Goal: Task Accomplishment & Management: Manage account settings

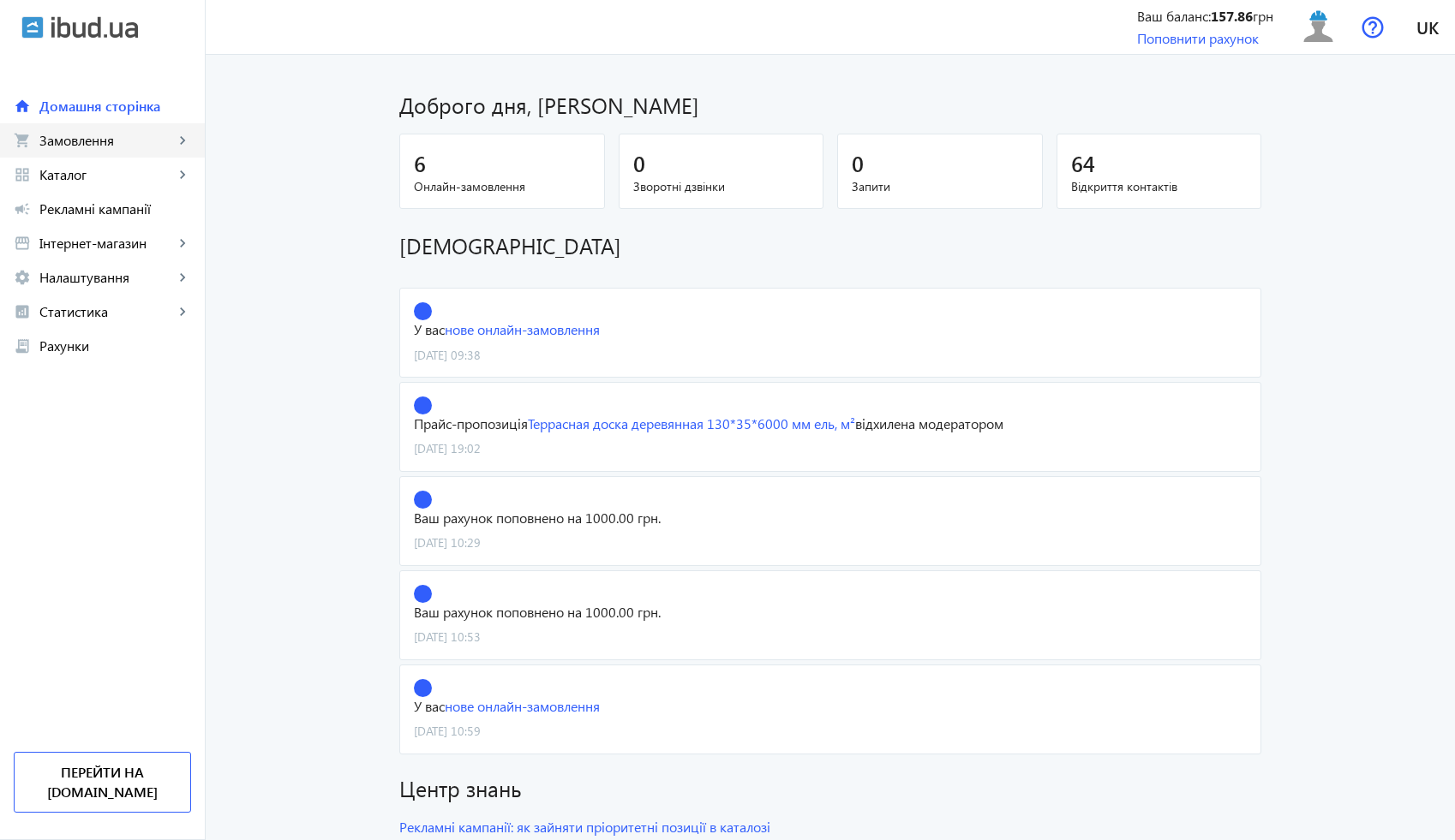
click at [149, 153] on link "shopping_cart Замовлення keyboard_arrow_right" at bounding box center [102, 140] width 205 height 35
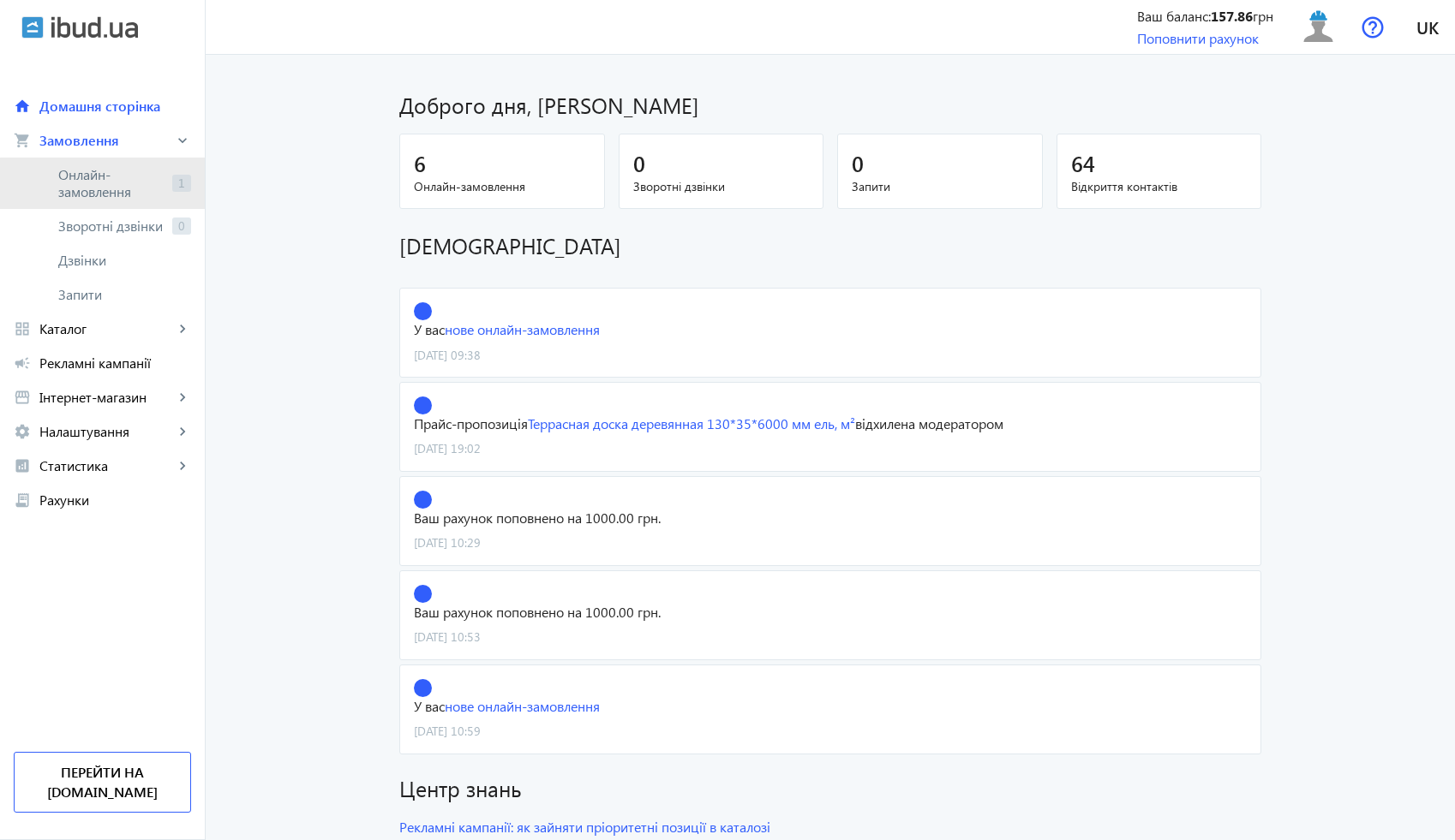
click at [108, 195] on span "Онлайн-замовлення" at bounding box center [112, 183] width 107 height 35
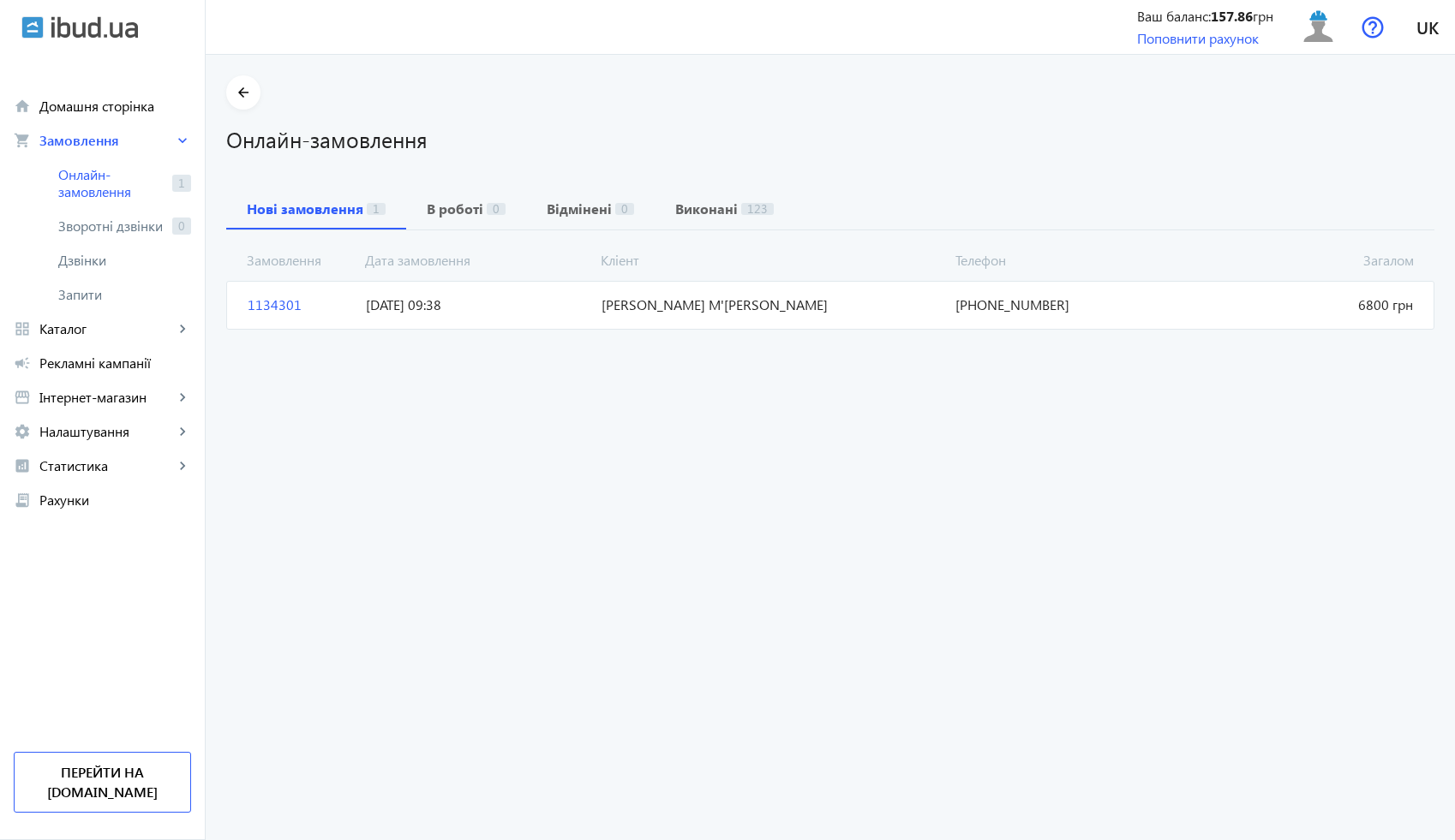
click at [682, 317] on mat-card "1134301 Ігор М'яленко Загалом 6800 грн 05.09.2025 09:38 +38(067)693-06-51" at bounding box center [830, 305] width 1209 height 48
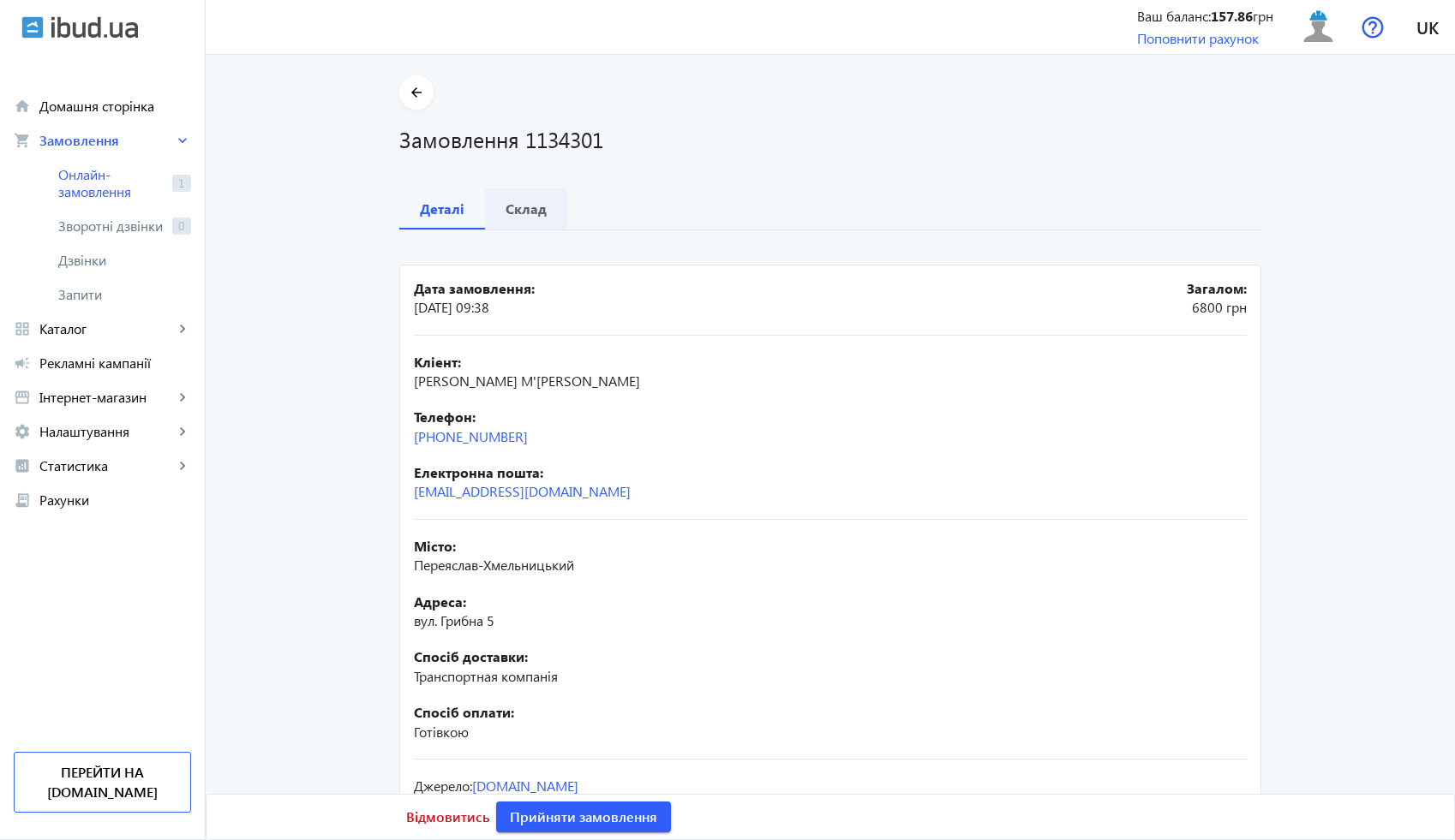
click at [526, 205] on b "Склад" at bounding box center [527, 208] width 41 height 13
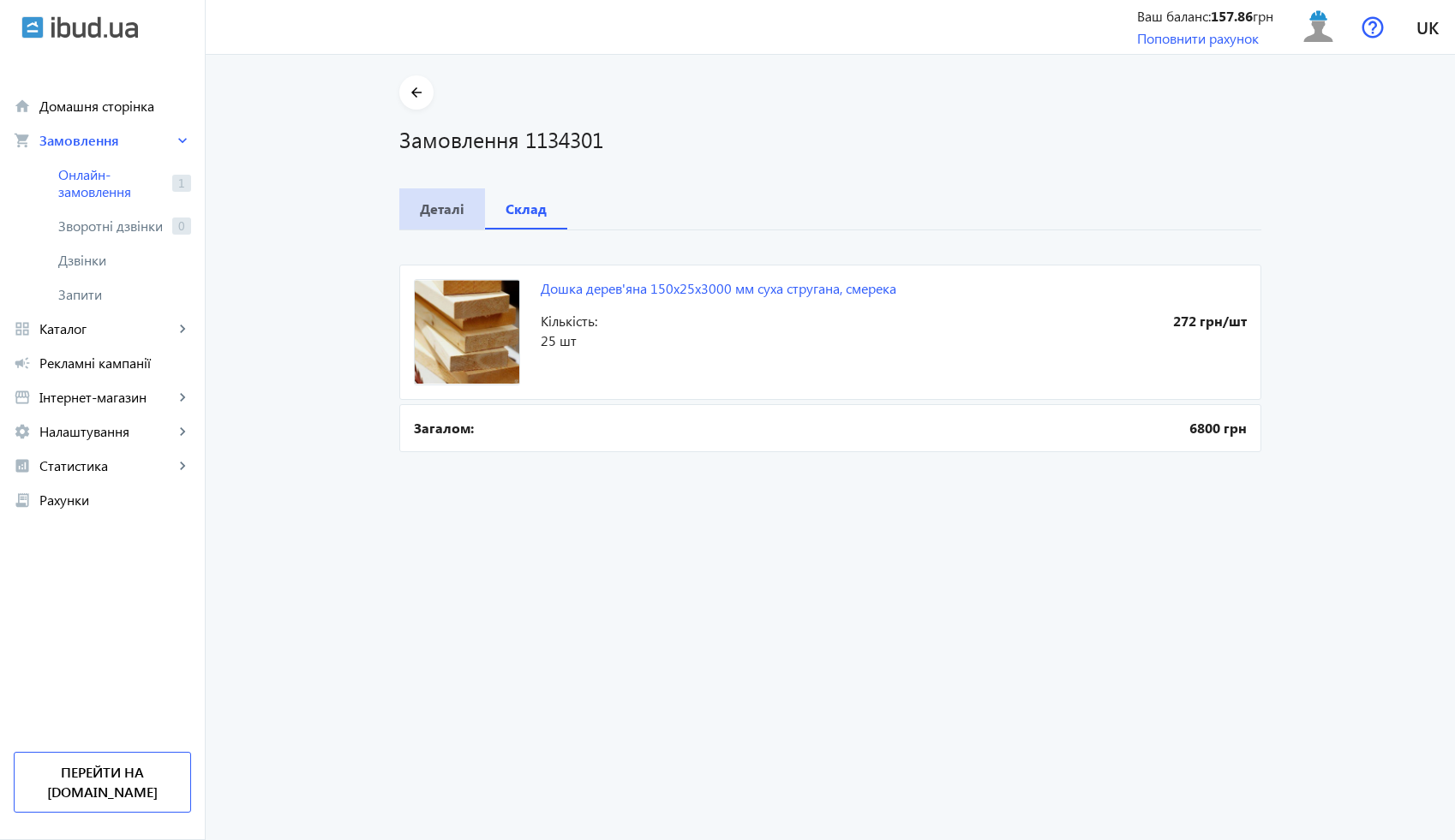
click at [431, 202] on b "Деталі" at bounding box center [442, 208] width 44 height 13
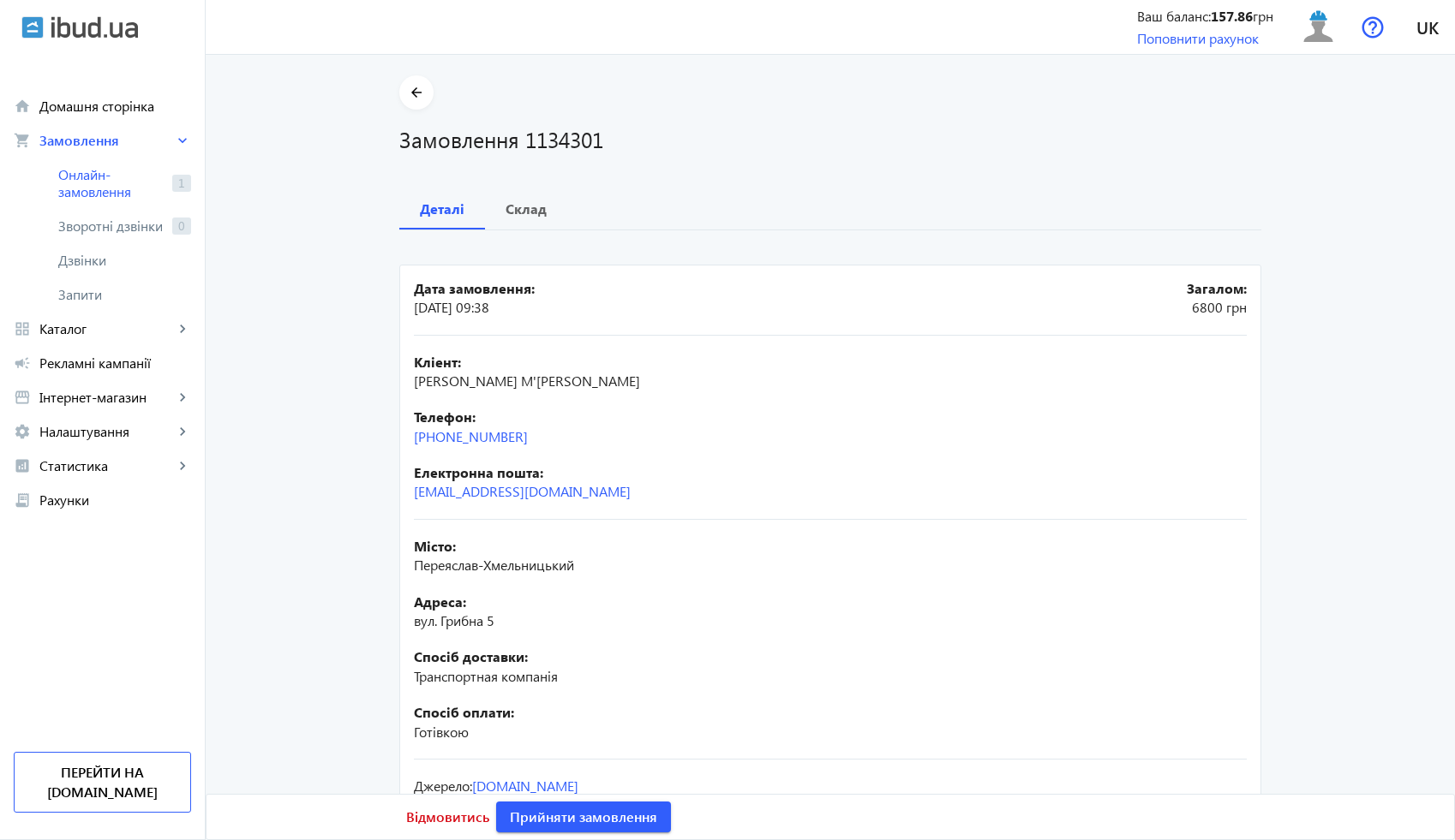
drag, startPoint x: 532, startPoint y: 440, endPoint x: 395, endPoint y: 439, distance: 137.0
click at [399, 438] on mat-card "Дата замовлення: 05.09.2025 09:38 Загалом: 6800 грн Кліент: Ігор М'яленко Телеф…" at bounding box center [830, 569] width 862 height 608
copy link "+38(067)693-06-51"
click at [581, 824] on span "Прийняти замовлення" at bounding box center [583, 817] width 148 height 19
click at [562, 133] on h1 "Замовлення 1134301" at bounding box center [830, 140] width 862 height 30
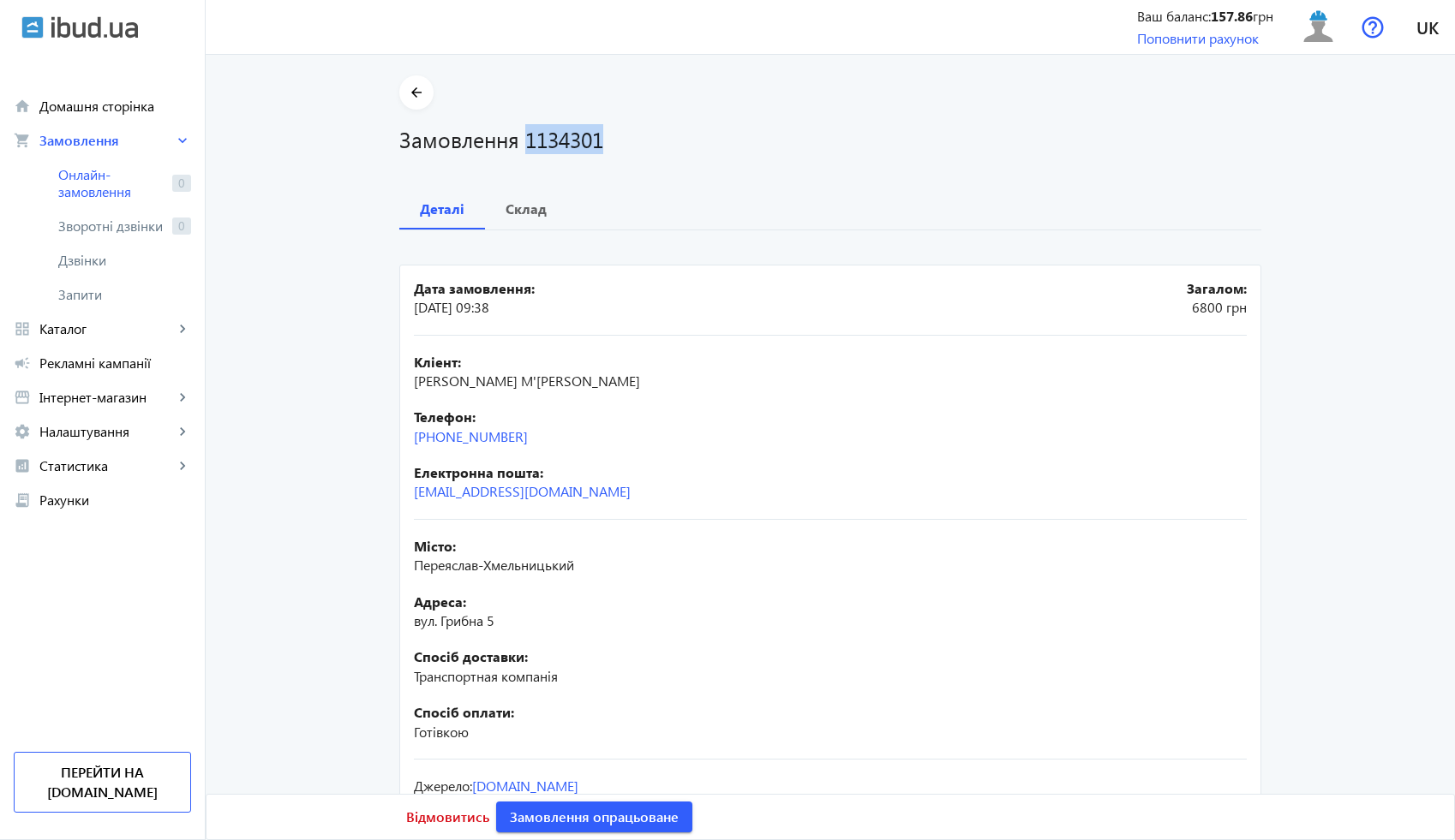
click at [562, 133] on h1 "Замовлення 1134301" at bounding box center [830, 140] width 862 height 30
copy h1 "1134301"
drag, startPoint x: 519, startPoint y: 381, endPoint x: 402, endPoint y: 380, distance: 117.0
click at [402, 380] on mat-card "Дата замовлення: 05.09.2025 09:38 Загалом: 6800 грн Кліент: Ігор М'яленко Телеф…" at bounding box center [830, 569] width 862 height 608
copy span "Ігор М'яленко"
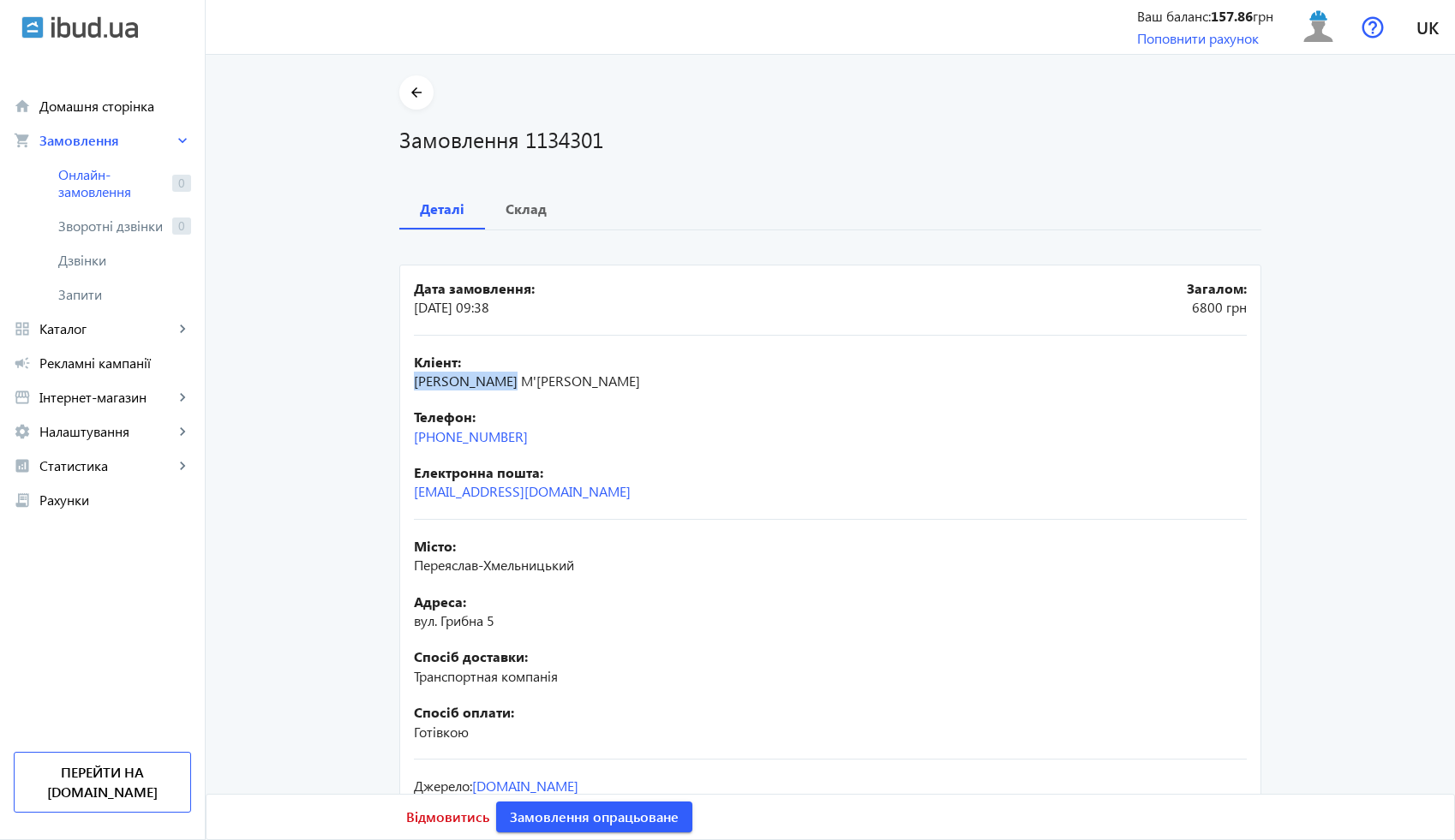
drag, startPoint x: 531, startPoint y: 437, endPoint x: 406, endPoint y: 436, distance: 125.0
click at [406, 436] on mat-card "Дата замовлення: 05.09.2025 09:38 Загалом: 6800 грн Кліент: Ігор М'яленко Телеф…" at bounding box center [830, 569] width 862 height 608
copy link "+38(067)693-06-51"
drag, startPoint x: 498, startPoint y: 620, endPoint x: 537, endPoint y: 612, distance: 39.8
click at [496, 612] on div "Адреса: вул. Грибна 5" at bounding box center [830, 612] width 833 height 38
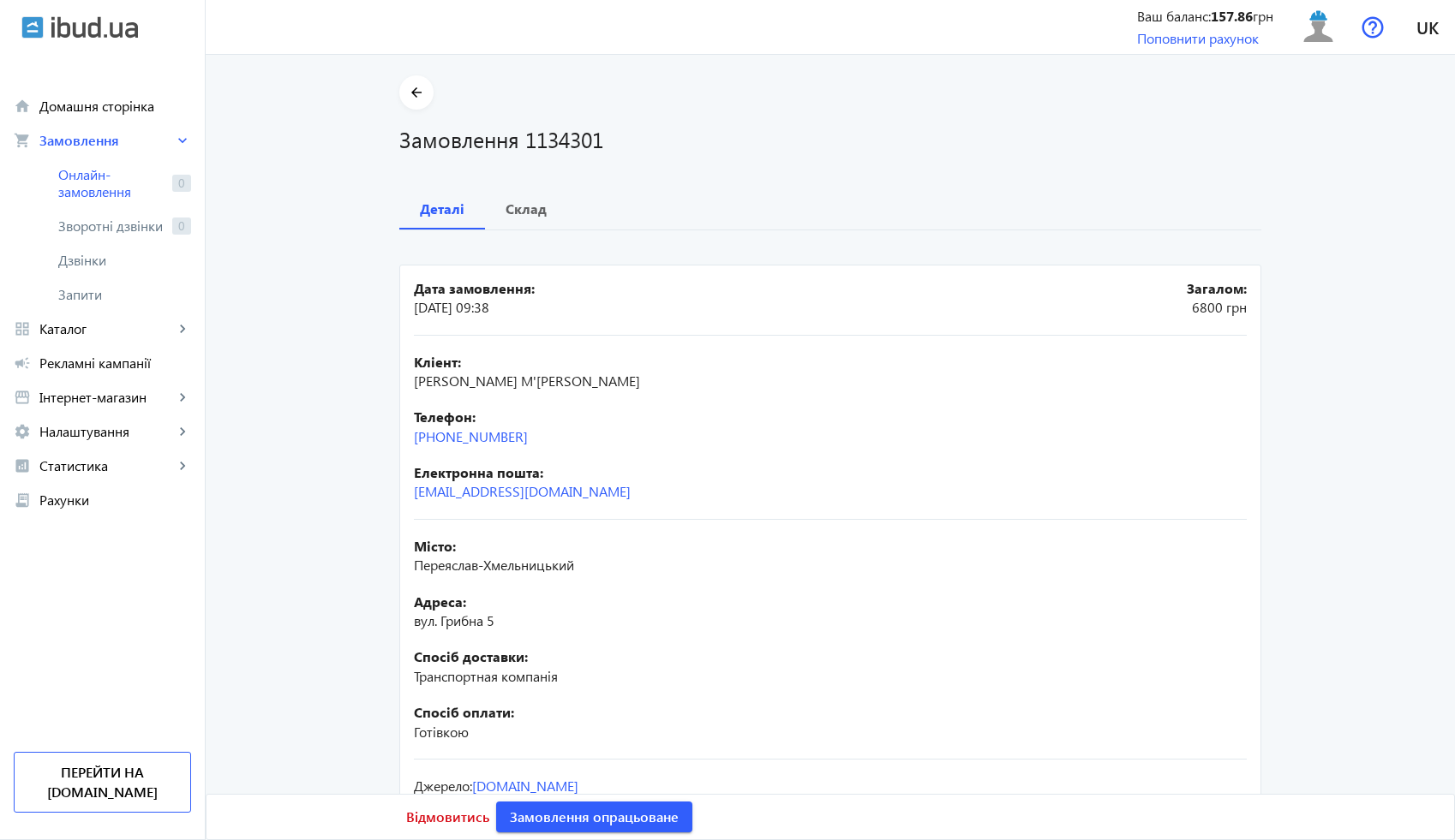
click at [571, 569] on span "Переяслав-Хмельницький" at bounding box center [494, 564] width 160 height 18
drag, startPoint x: 577, startPoint y: 568, endPoint x: 403, endPoint y: 567, distance: 174.0
click at [403, 567] on mat-card "Дата замовлення: 05.09.2025 09:38 Загалом: 6800 грн Кліент: Ігор М'яленко Телеф…" at bounding box center [830, 569] width 862 height 608
copy span "Переяслав-Хмельницький"
drag, startPoint x: 503, startPoint y: 618, endPoint x: 407, endPoint y: 620, distance: 96.0
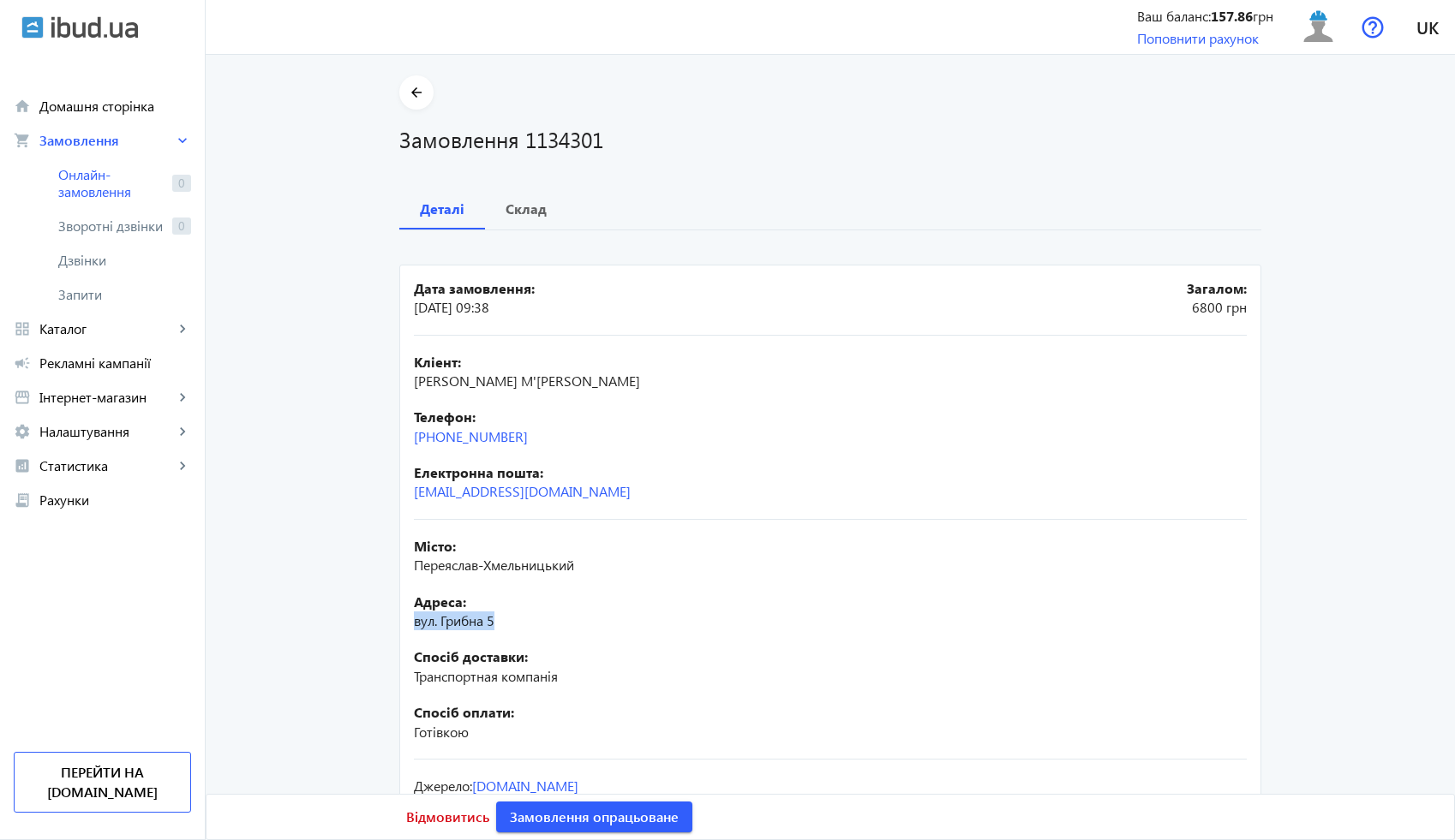
click at [407, 620] on mat-card "Дата замовлення: 05.09.2025 09:38 Загалом: 6800 грн Кліент: Ігор М'яленко Телеф…" at bounding box center [830, 569] width 862 height 608
copy span "вул. Грибна 5"
click at [530, 196] on span "Склад" at bounding box center [527, 209] width 41 height 41
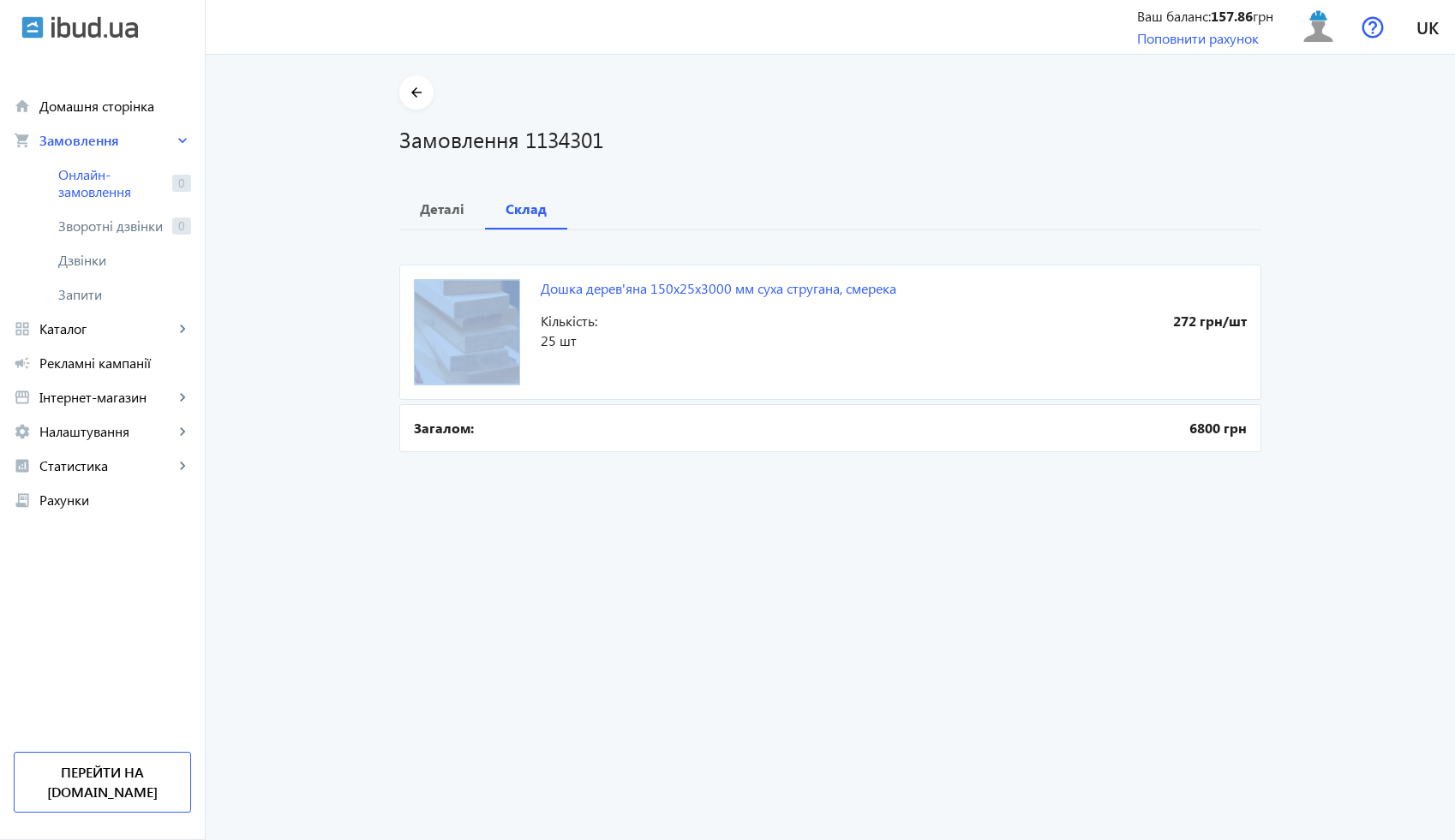
drag, startPoint x: 908, startPoint y: 293, endPoint x: 599, endPoint y: 305, distance: 309.2
click at [599, 305] on mat-card "Дошка дерев'яна 150x25x3000 мм суха стругана, смерека 272 грн/шт Кількість: 25 …" at bounding box center [830, 332] width 862 height 135
click at [566, 305] on mat-card "Дошка дерев'яна 150x25x3000 мм суха стругана, смерека 272 грн/шт Кількість: 25 …" at bounding box center [830, 332] width 862 height 135
drag, startPoint x: 529, startPoint y: 294, endPoint x: 896, endPoint y: 288, distance: 367.0
click at [896, 288] on mat-card "Дошка дерев'яна 150x25x3000 мм суха стругана, смерека 272 грн/шт Кількість: 25 …" at bounding box center [830, 332] width 862 height 135
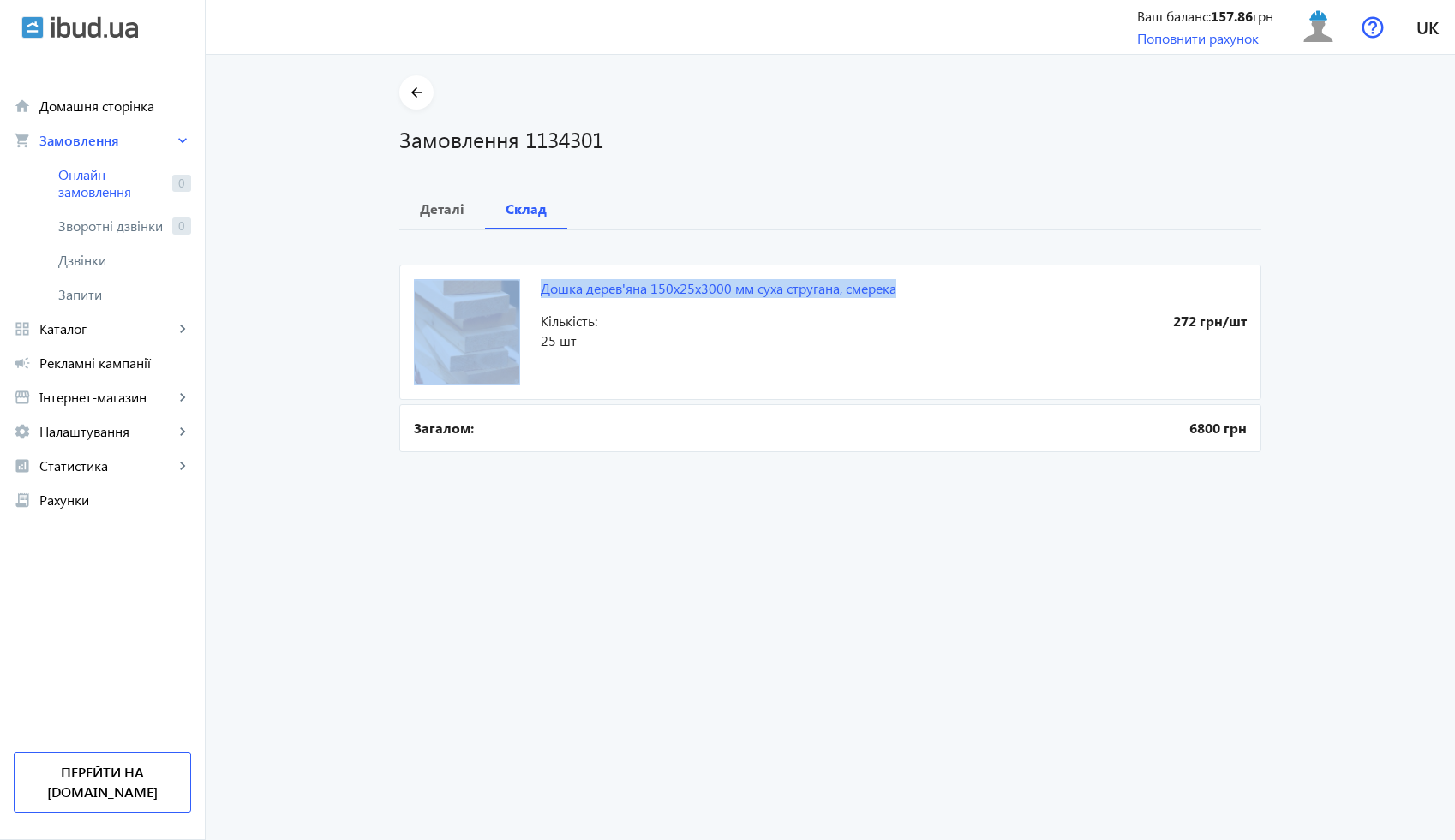
copy mat-card "Дошка дерев'яна 150x25x3000 мм суха стругана, смерека"
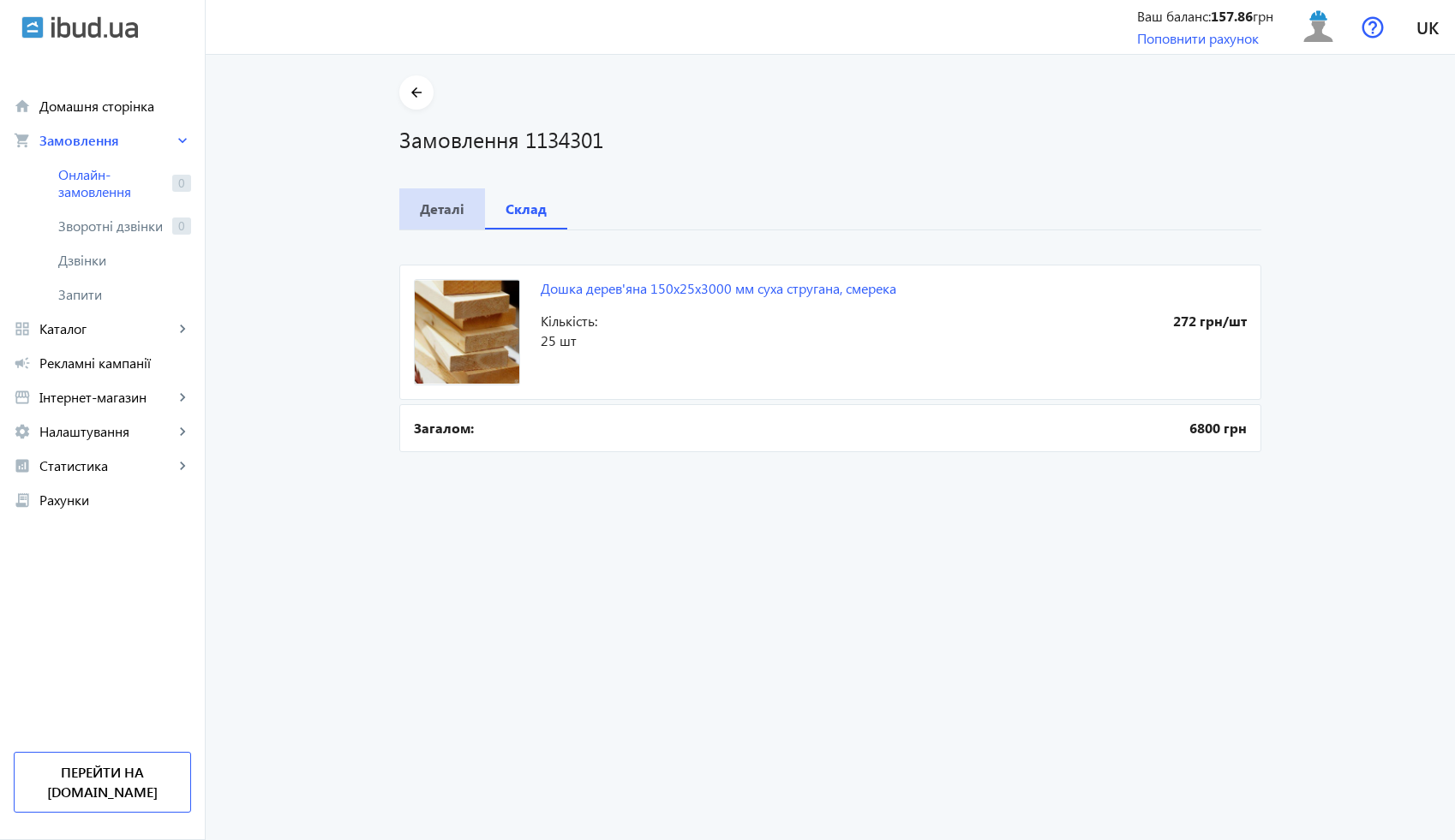
click at [438, 211] on b "Деталі" at bounding box center [442, 208] width 44 height 13
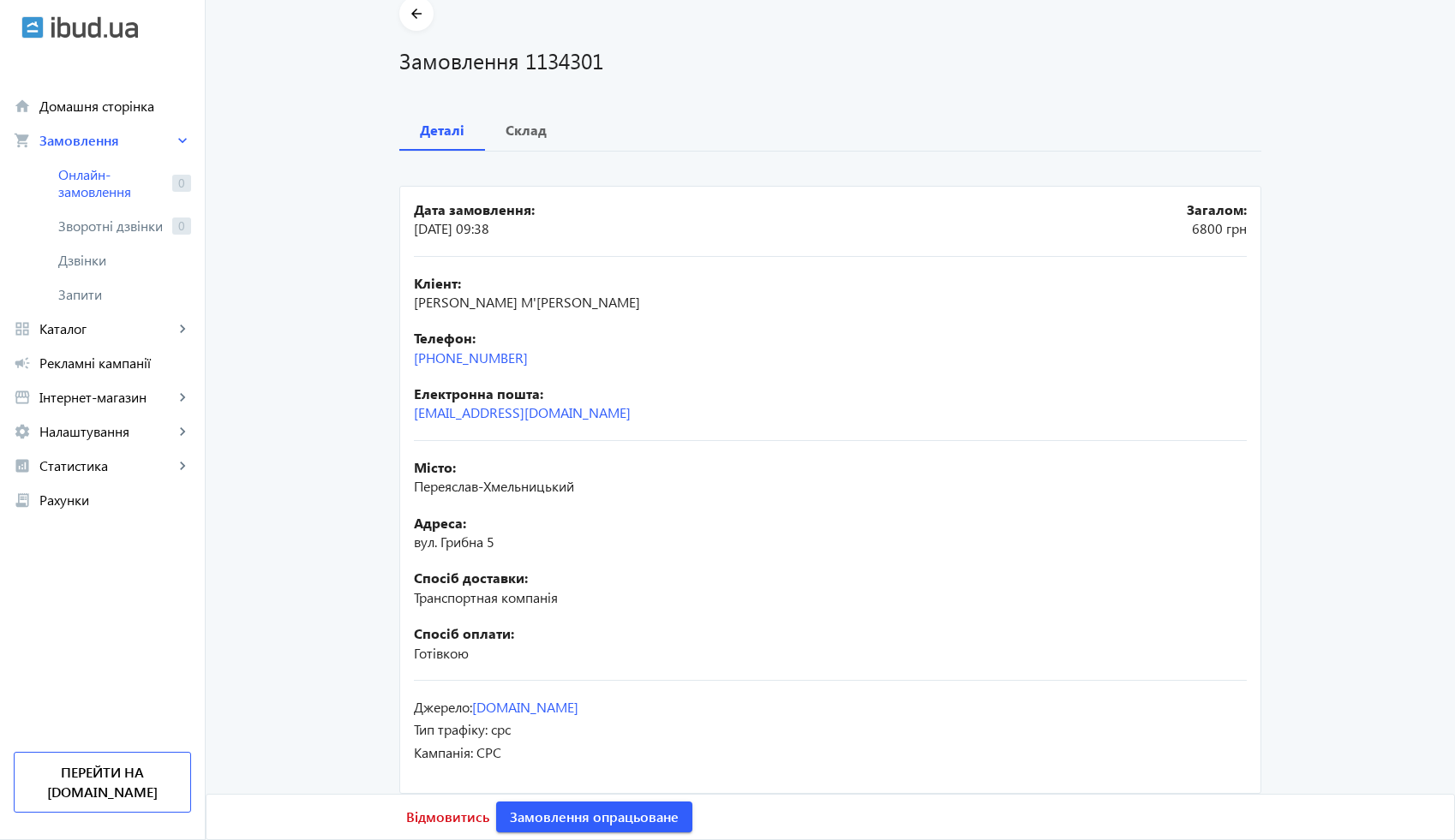
scroll to position [95, 0]
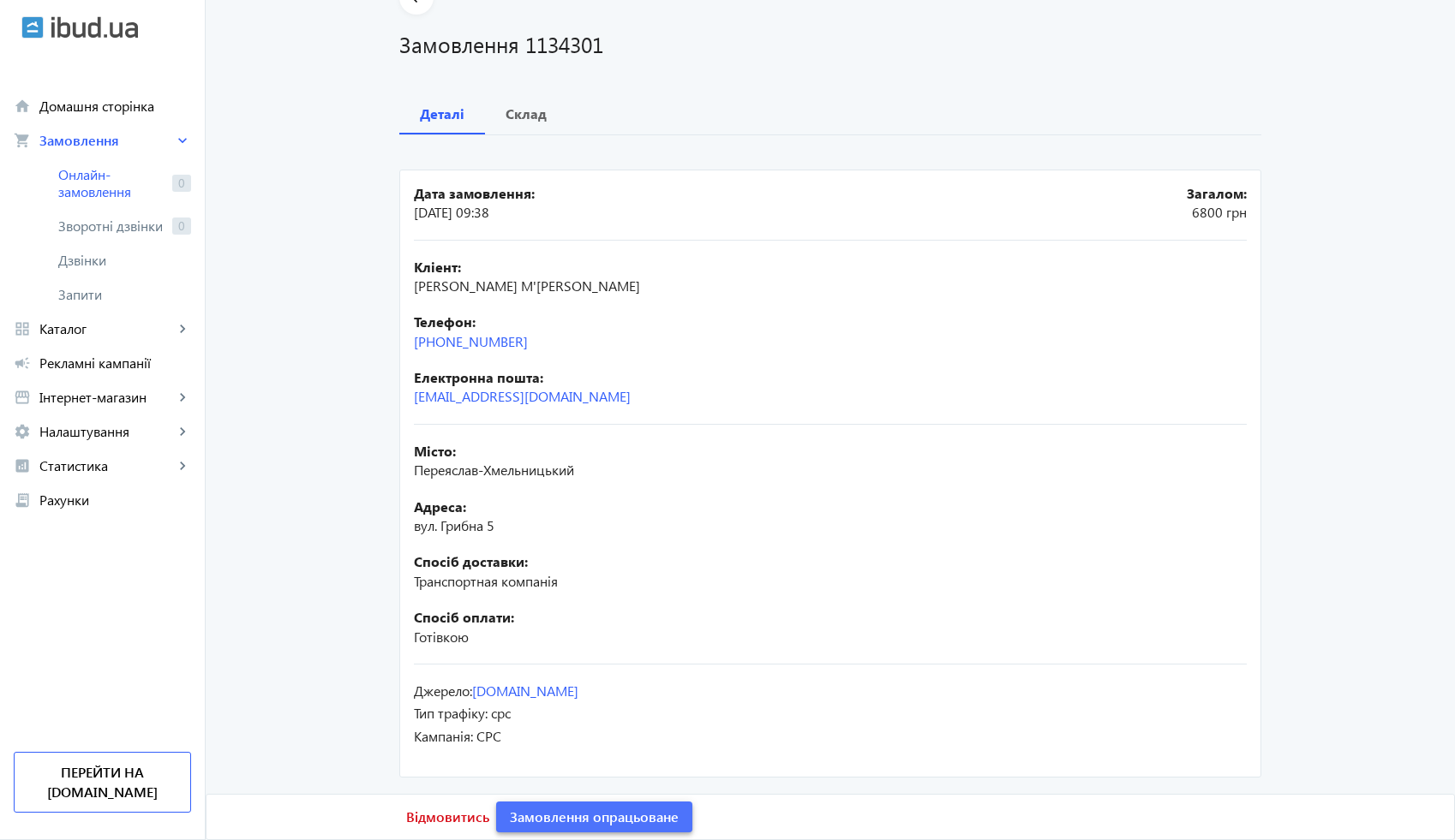
click at [638, 813] on span "Замовлення опрацьоване" at bounding box center [594, 817] width 169 height 19
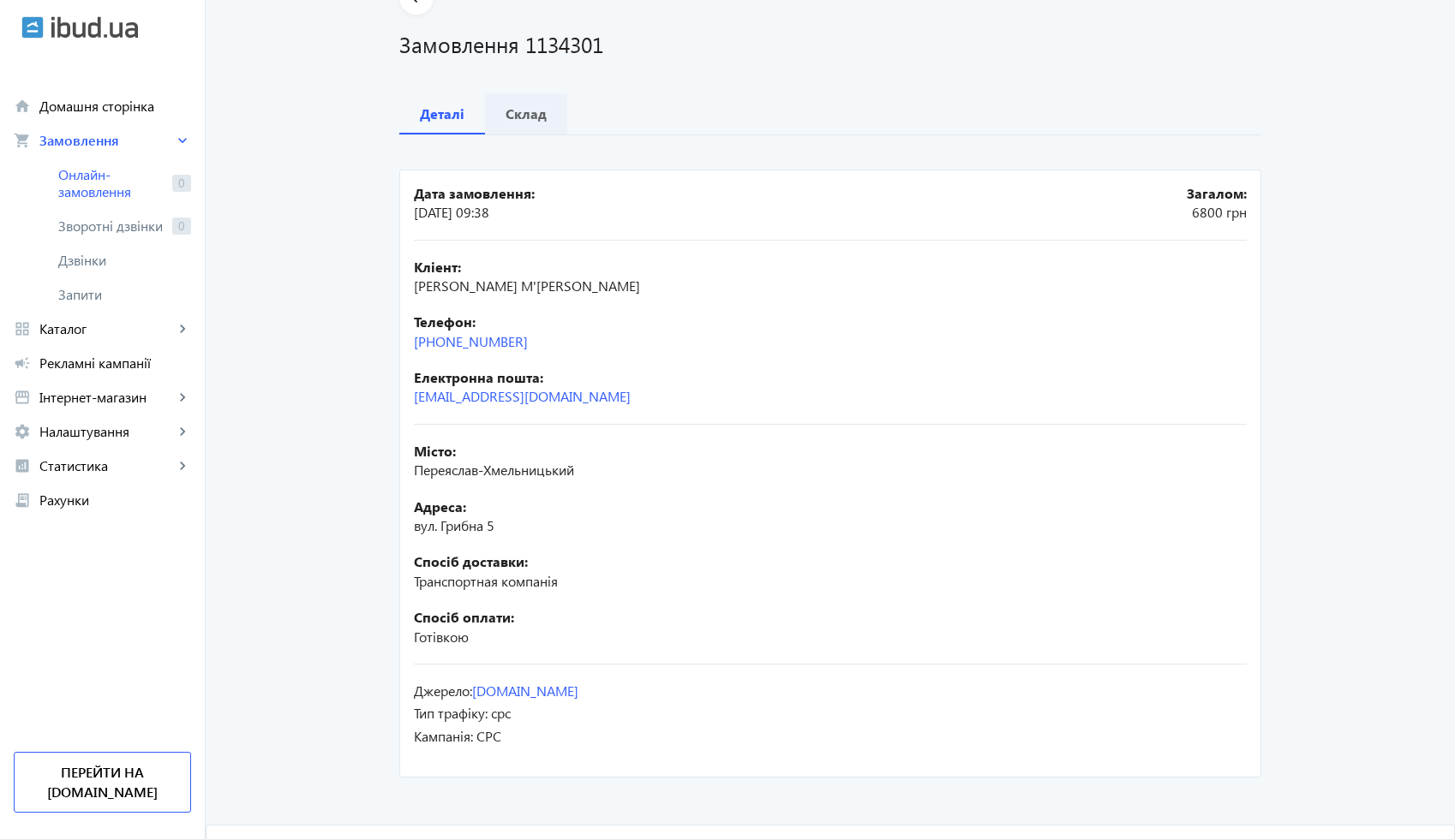
click at [516, 120] on b "Склад" at bounding box center [527, 113] width 41 height 13
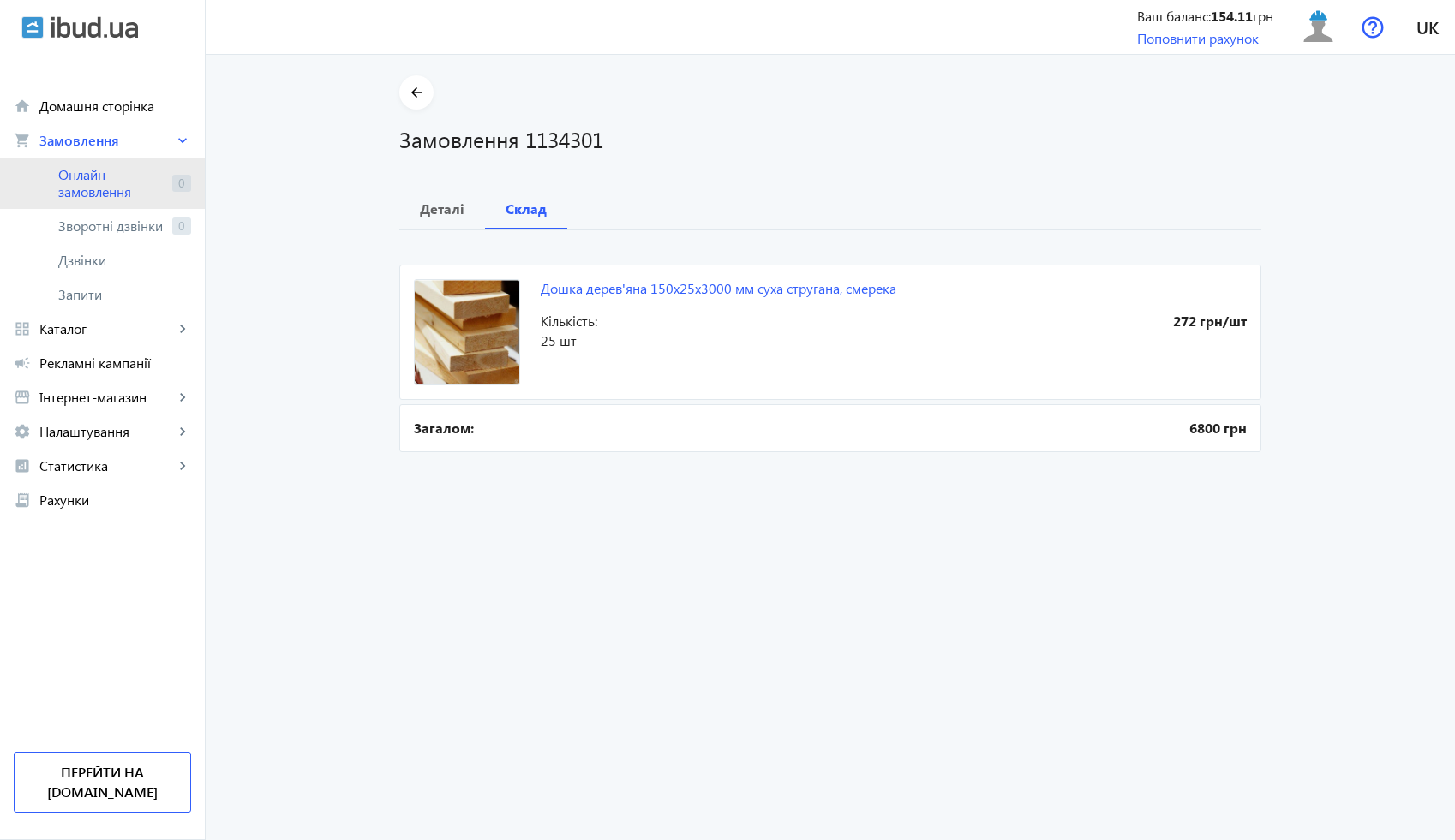
click at [135, 185] on span "Онлайн-замовлення" at bounding box center [112, 183] width 107 height 35
